Goal: Task Accomplishment & Management: Manage account settings

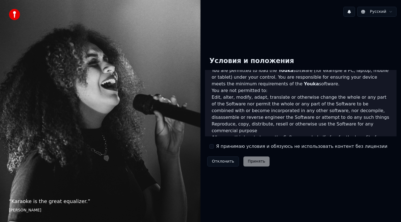
scroll to position [335, 0]
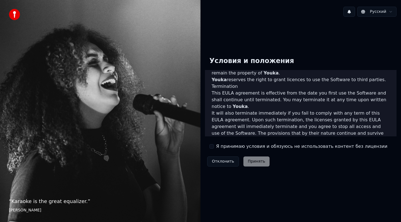
click at [215, 148] on div "Я принимаю условия и обязуюсь не использовать контент без лицензии" at bounding box center [299, 146] width 178 height 7
click at [212, 147] on button "Я принимаю условия и обязуюсь не использовать контент без лицензии" at bounding box center [212, 146] width 4 height 4
click at [253, 161] on button "Принять" at bounding box center [257, 161] width 26 height 10
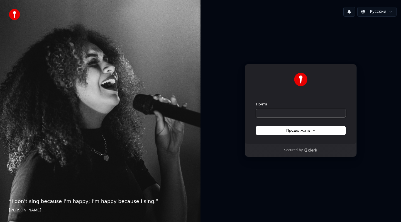
click at [293, 111] on input "Почта" at bounding box center [301, 113] width 90 height 8
type input "*"
click at [303, 131] on span "Продолжить" at bounding box center [301, 130] width 29 height 5
type input "**********"
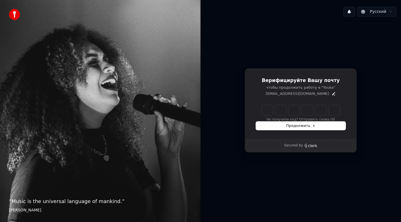
click at [265, 110] on input "Enter verification code" at bounding box center [301, 110] width 78 height 10
type input "******"
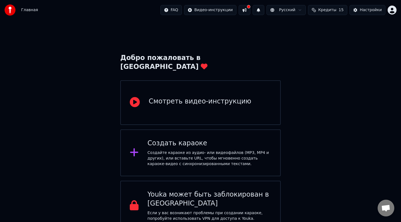
click at [333, 10] on span "Кредиты" at bounding box center [328, 10] width 18 height 6
click at [369, 11] on div "Настройки" at bounding box center [371, 10] width 22 height 6
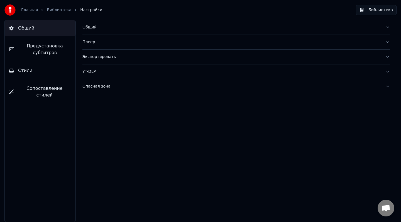
click at [388, 86] on button "Опасная зона" at bounding box center [237, 86] width 308 height 14
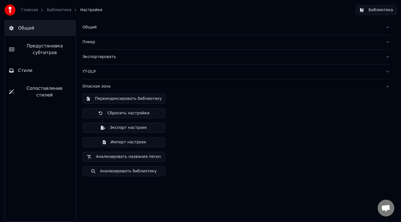
click at [388, 87] on button "Опасная зона" at bounding box center [237, 86] width 308 height 14
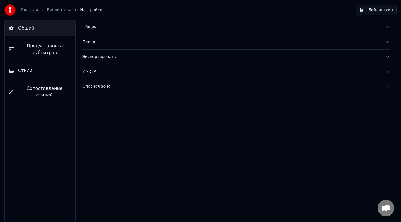
click at [388, 72] on button "YT-DLP" at bounding box center [237, 71] width 308 height 14
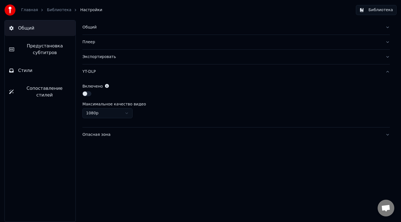
click at [388, 72] on button "YT-DLP" at bounding box center [237, 71] width 308 height 14
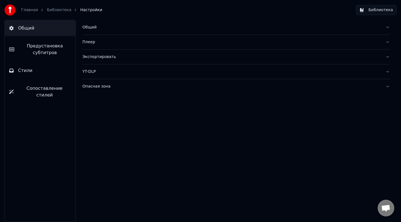
click at [23, 71] on span "Стили" at bounding box center [25, 70] width 14 height 7
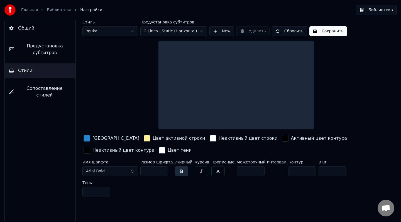
click at [40, 48] on span "Предустановка субтитров" at bounding box center [45, 49] width 52 height 13
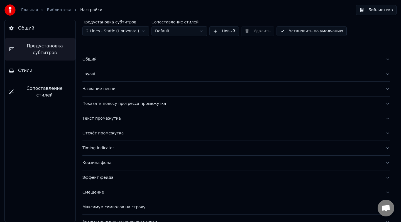
click at [31, 86] on span "Сопоставление стилей" at bounding box center [44, 91] width 53 height 13
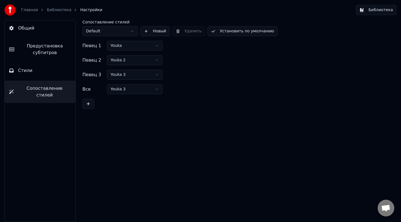
click at [26, 28] on span "Общий" at bounding box center [26, 28] width 16 height 7
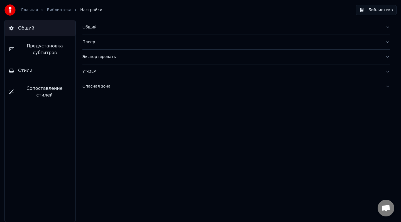
click at [31, 10] on link "Главная" at bounding box center [29, 10] width 17 height 6
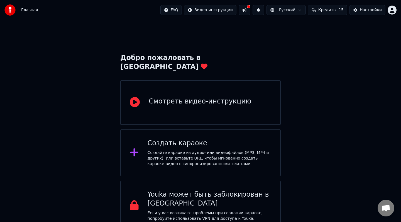
click at [193, 97] on div "Смотреть видео-инструкцию" at bounding box center [200, 101] width 103 height 9
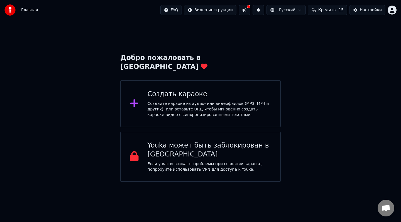
click at [325, 10] on span "Кредиты" at bounding box center [328, 10] width 18 height 6
click at [301, 11] on html "Главная FAQ Видео-инструкции Русский Кредиты 15 Настройки Добро пожаловать в Yo…" at bounding box center [200, 91] width 401 height 182
click at [251, 10] on button at bounding box center [245, 10] width 12 height 10
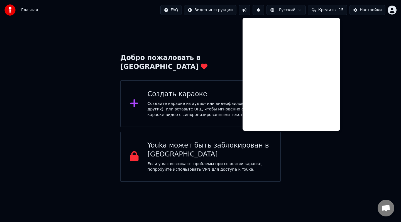
click at [251, 10] on button at bounding box center [245, 10] width 12 height 10
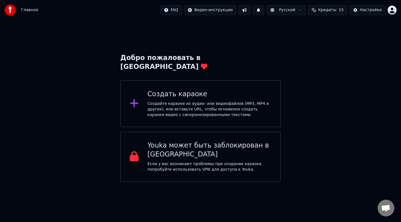
click at [393, 9] on html "Главная FAQ Видео-инструкции Русский Кредиты 15 Настройки Добро пожаловать в Yo…" at bounding box center [200, 91] width 401 height 182
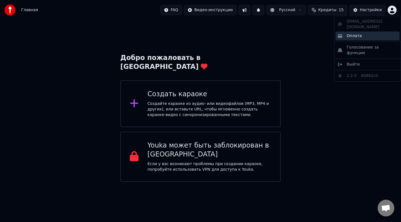
click at [367, 32] on div "Оплата" at bounding box center [368, 36] width 64 height 9
click at [393, 12] on html "Главная FAQ Видео-инструкции Русский Кредиты 15 Настройки Добро пожаловать в Yo…" at bounding box center [200, 91] width 401 height 182
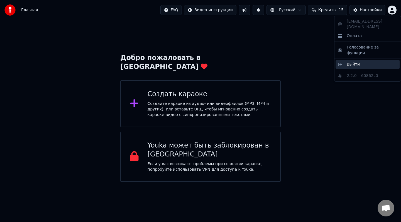
click at [362, 60] on div "Выйти" at bounding box center [368, 64] width 64 height 9
